Goal: Use online tool/utility: Utilize a website feature to perform a specific function

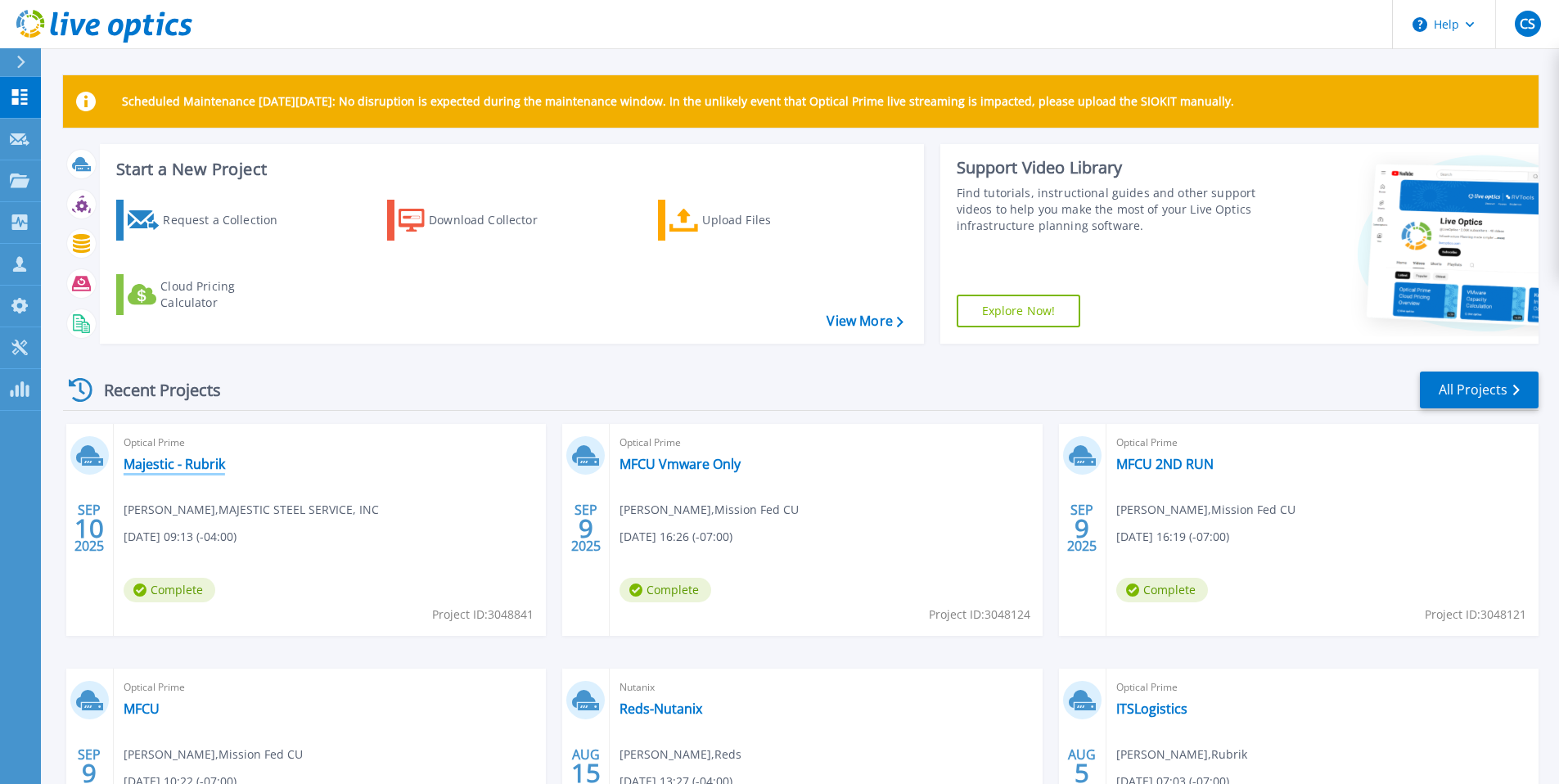
click at [125, 466] on link "Majestic - Rubrik" at bounding box center [174, 464] width 101 height 17
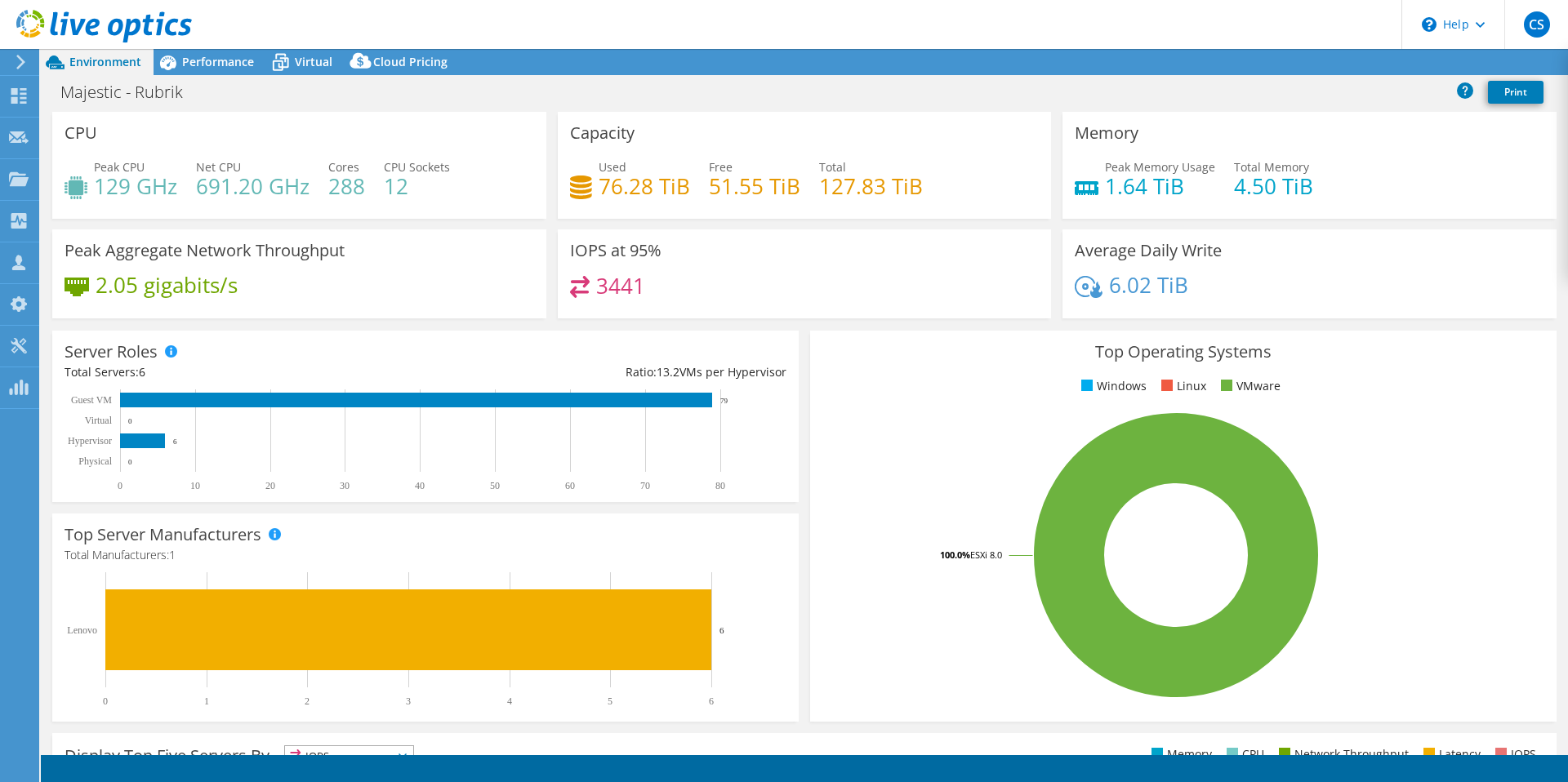
select select "USD"
click at [219, 69] on div "Performance" at bounding box center [209, 62] width 113 height 26
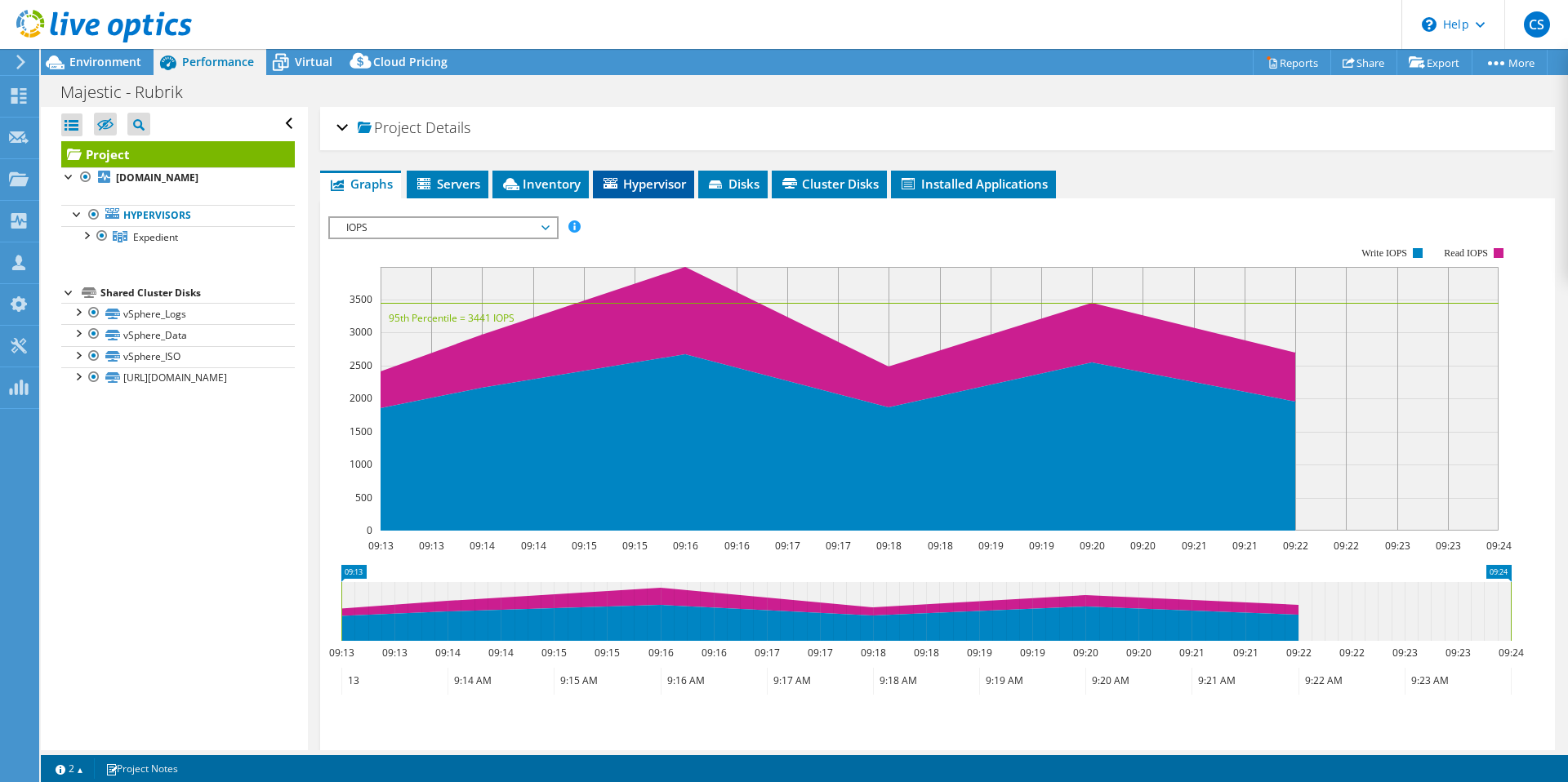
click at [636, 189] on span "Hypervisor" at bounding box center [644, 184] width 85 height 17
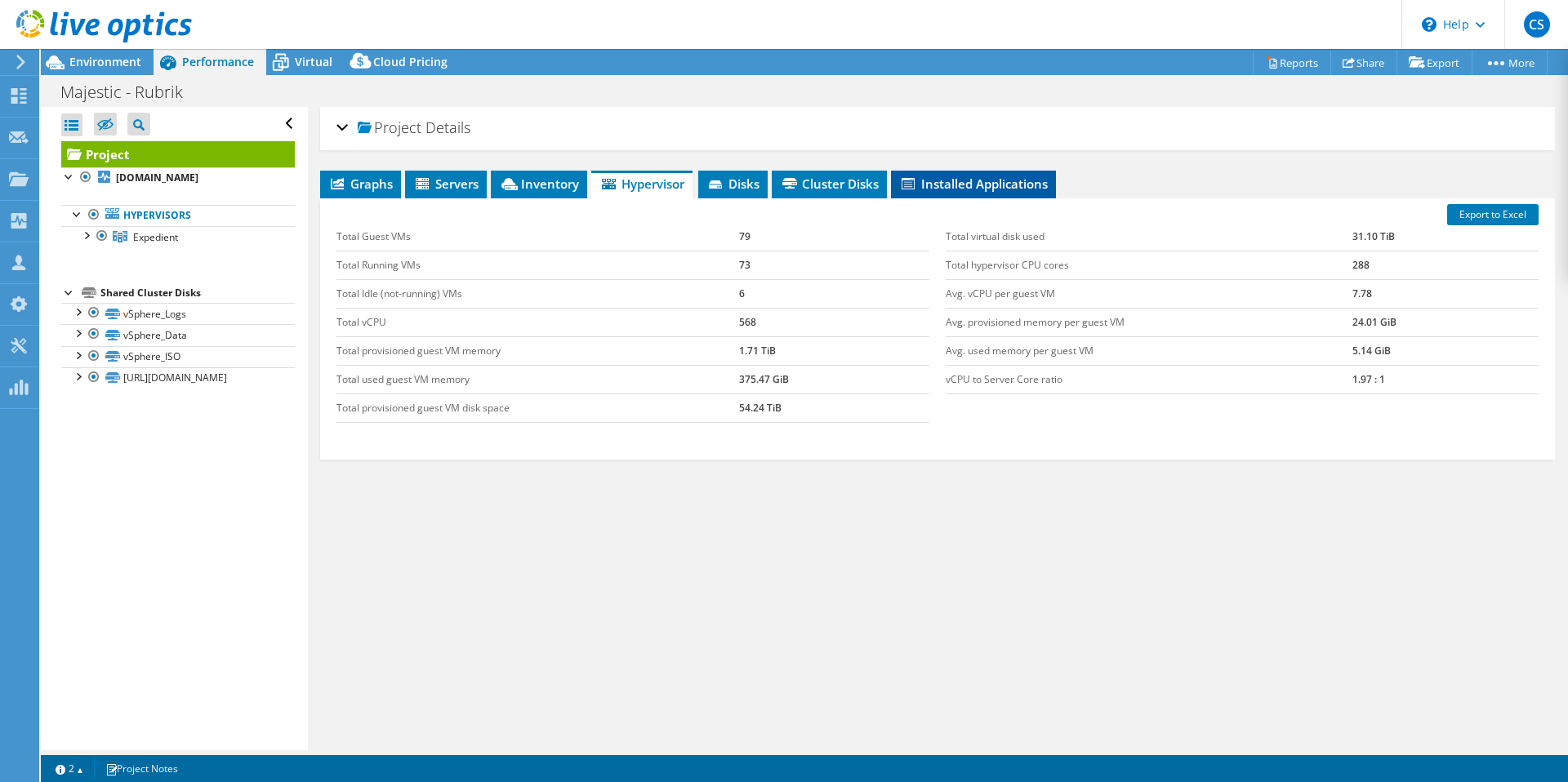
click at [989, 188] on span "Installed Applications" at bounding box center [973, 184] width 148 height 17
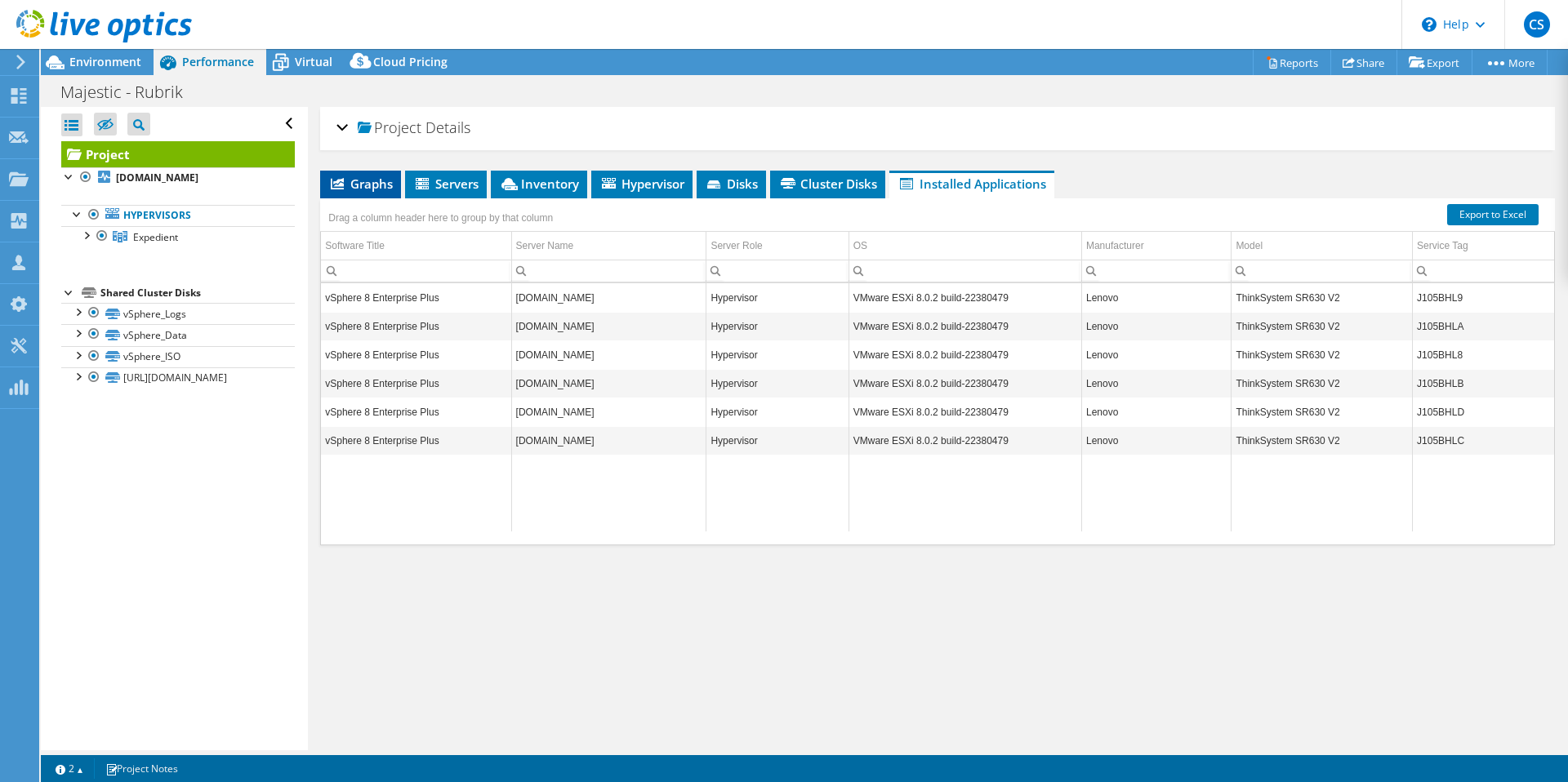
click at [352, 191] on span "Graphs" at bounding box center [360, 184] width 64 height 17
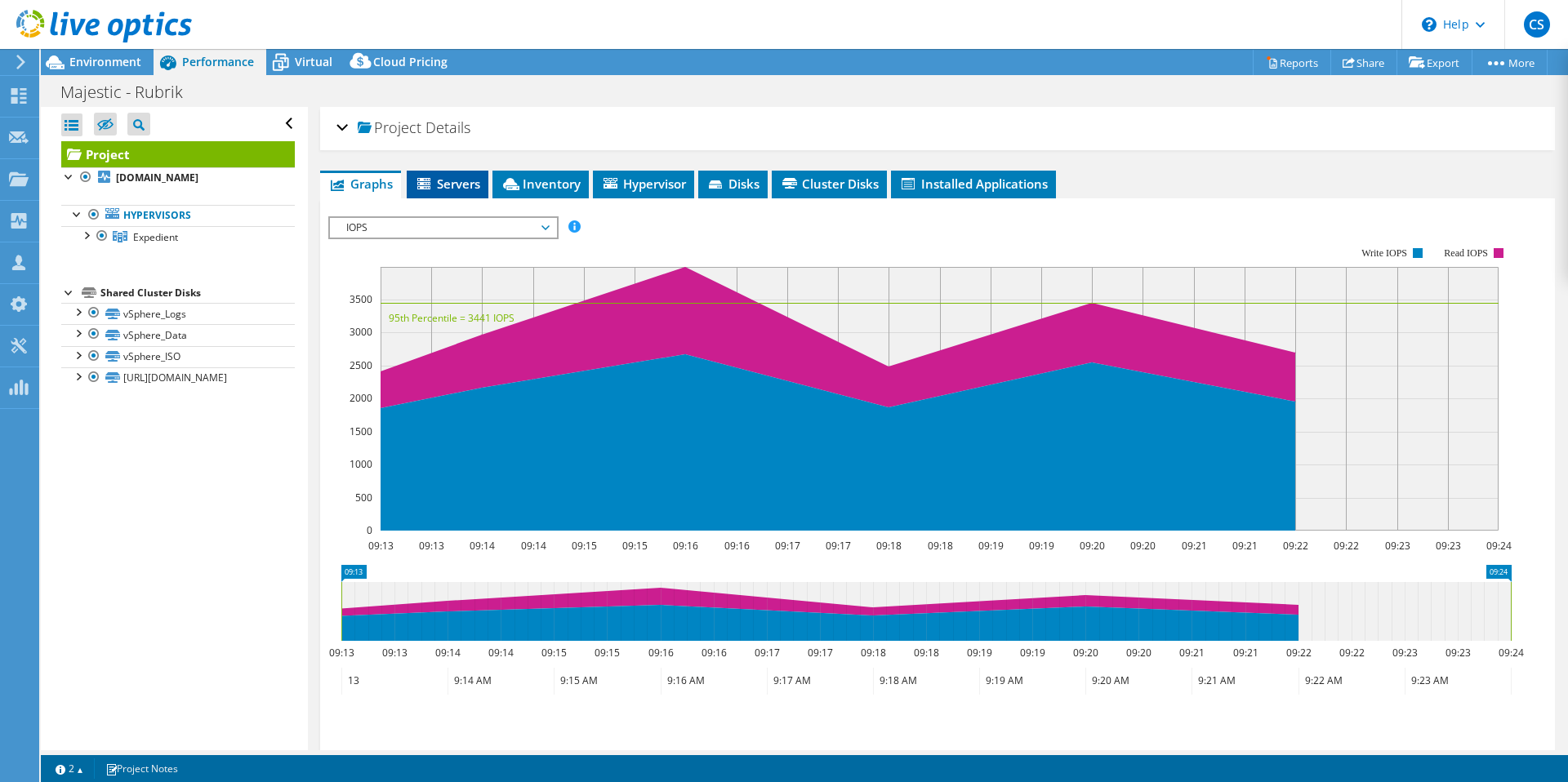
click at [484, 197] on li "Servers" at bounding box center [448, 184] width 82 height 28
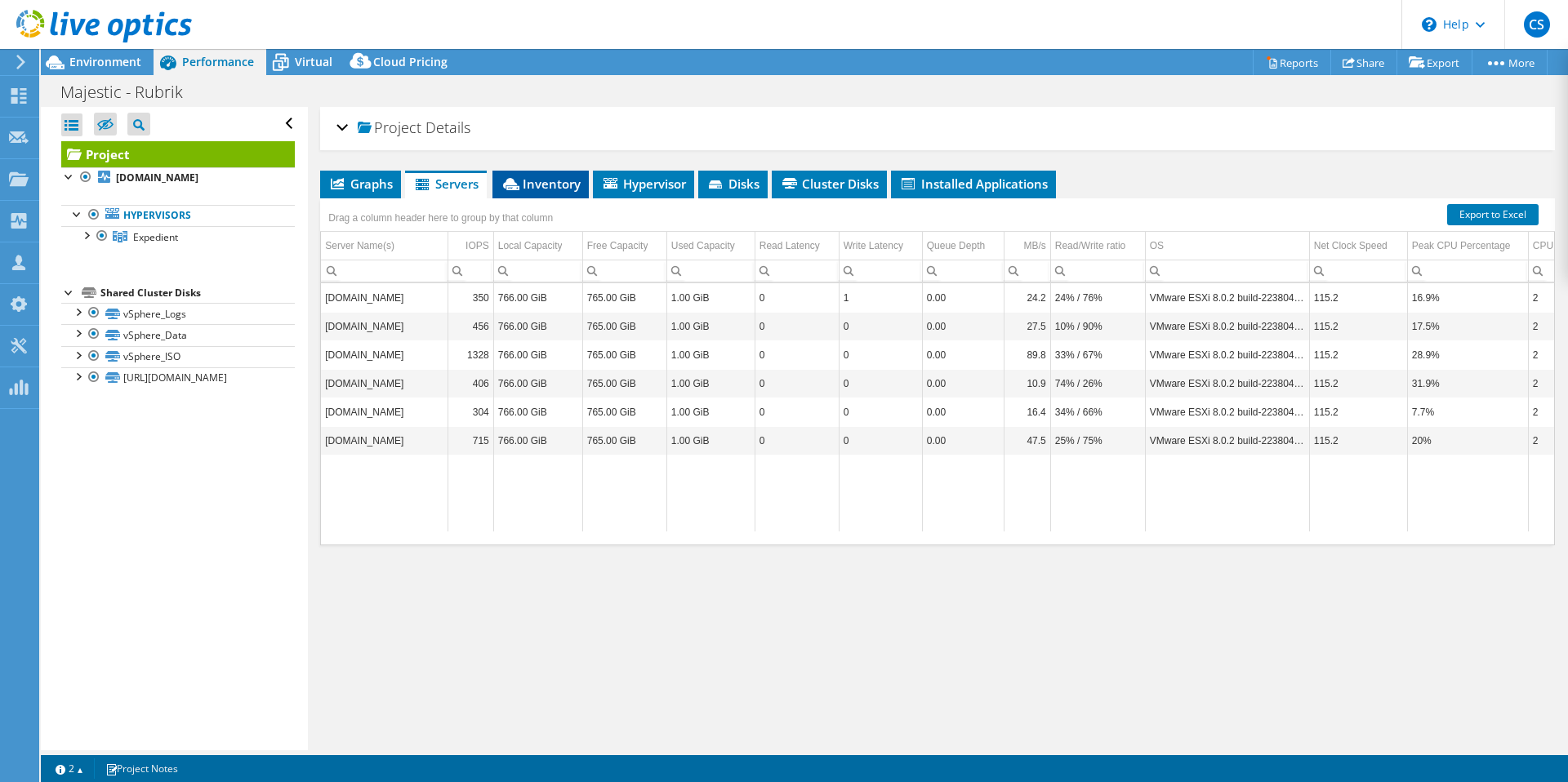
click at [575, 184] on span "Inventory" at bounding box center [540, 184] width 80 height 17
